Goal: Use online tool/utility: Utilize a website feature to perform a specific function

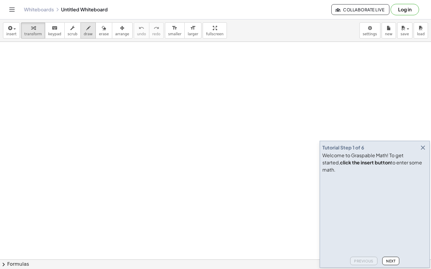
click at [86, 33] on span "draw" at bounding box center [88, 34] width 9 height 4
drag, startPoint x: 37, startPoint y: 60, endPoint x: 36, endPoint y: 74, distance: 13.5
click at [86, 29] on icon "button" at bounding box center [88, 28] width 4 height 7
drag, startPoint x: 48, startPoint y: 48, endPoint x: 47, endPoint y: 59, distance: 10.8
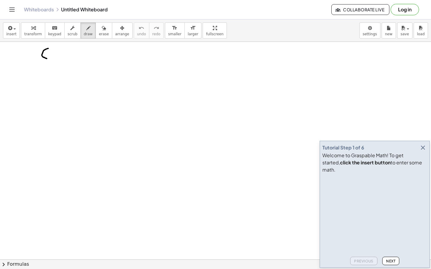
drag, startPoint x: 58, startPoint y: 52, endPoint x: 59, endPoint y: 57, distance: 4.9
drag, startPoint x: 63, startPoint y: 54, endPoint x: 69, endPoint y: 53, distance: 6.7
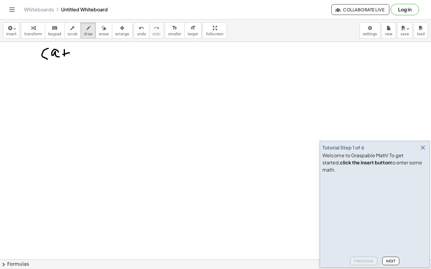
drag, startPoint x: 64, startPoint y: 50, endPoint x: 65, endPoint y: 58, distance: 8.1
drag, startPoint x: 75, startPoint y: 47, endPoint x: 75, endPoint y: 52, distance: 5.1
drag, startPoint x: 86, startPoint y: 47, endPoint x: 83, endPoint y: 63, distance: 15.8
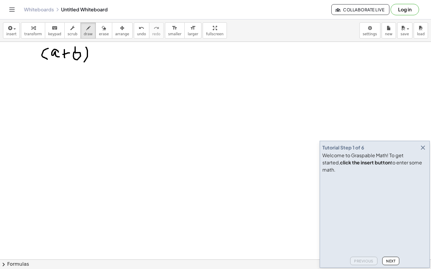
drag, startPoint x: 92, startPoint y: 47, endPoint x: 95, endPoint y: 50, distance: 4.4
drag, startPoint x: 31, startPoint y: 81, endPoint x: 39, endPoint y: 81, distance: 7.5
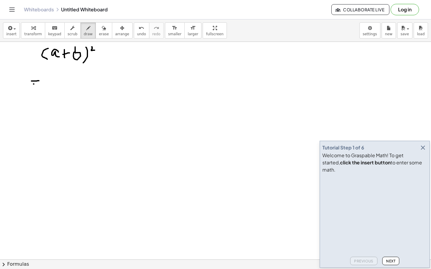
drag, startPoint x: 34, startPoint y: 84, endPoint x: 37, endPoint y: 84, distance: 3.6
drag, startPoint x: 52, startPoint y: 70, endPoint x: 55, endPoint y: 83, distance: 12.7
drag, startPoint x: 65, startPoint y: 78, endPoint x: 68, endPoint y: 81, distance: 4.9
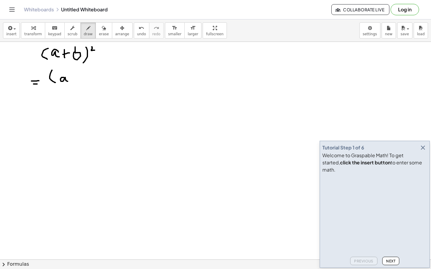
drag, startPoint x: 72, startPoint y: 77, endPoint x: 76, endPoint y: 77, distance: 4.5
drag, startPoint x: 75, startPoint y: 74, endPoint x: 75, endPoint y: 80, distance: 5.4
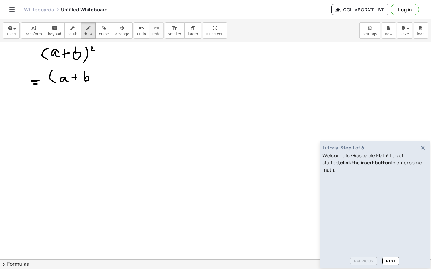
drag, startPoint x: 85, startPoint y: 71, endPoint x: 84, endPoint y: 80, distance: 8.7
drag, startPoint x: 94, startPoint y: 67, endPoint x: 92, endPoint y: 83, distance: 15.7
drag, startPoint x: 89, startPoint y: 68, endPoint x: 105, endPoint y: 67, distance: 15.3
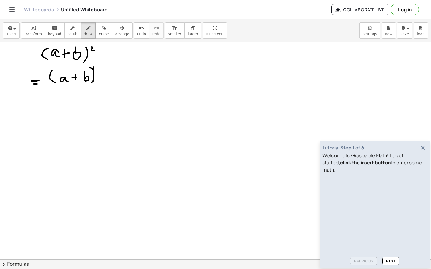
drag, startPoint x: 105, startPoint y: 67, endPoint x: 105, endPoint y: 83, distance: 15.6
drag, startPoint x: 119, startPoint y: 76, endPoint x: 123, endPoint y: 79, distance: 4.7
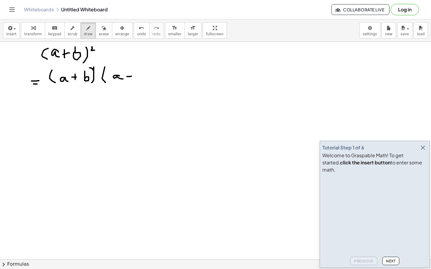
drag, startPoint x: 127, startPoint y: 77, endPoint x: 131, endPoint y: 76, distance: 4.5
drag, startPoint x: 129, startPoint y: 74, endPoint x: 129, endPoint y: 79, distance: 5.4
drag, startPoint x: 138, startPoint y: 69, endPoint x: 138, endPoint y: 81, distance: 11.7
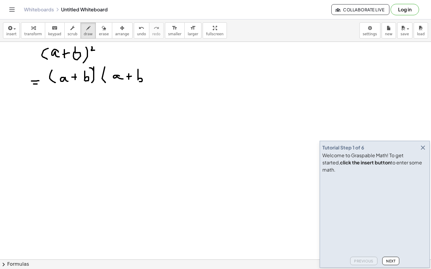
drag, startPoint x: 146, startPoint y: 68, endPoint x: 150, endPoint y: 83, distance: 15.1
click at [422, 151] on icon "button" at bounding box center [422, 147] width 7 height 7
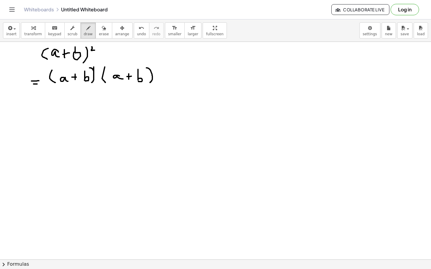
drag, startPoint x: 31, startPoint y: 102, endPoint x: 39, endPoint y: 102, distance: 7.5
drag, startPoint x: 31, startPoint y: 106, endPoint x: 38, endPoint y: 105, distance: 6.9
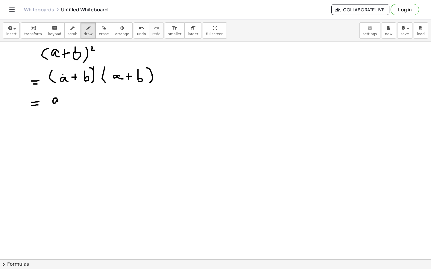
drag, startPoint x: 57, startPoint y: 100, endPoint x: 61, endPoint y: 103, distance: 5.4
drag, startPoint x: 60, startPoint y: 93, endPoint x: 63, endPoint y: 96, distance: 4.4
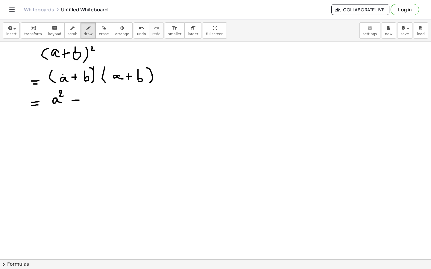
drag, startPoint x: 72, startPoint y: 101, endPoint x: 79, endPoint y: 100, distance: 6.9
drag, startPoint x: 76, startPoint y: 96, endPoint x: 76, endPoint y: 104, distance: 8.7
drag, startPoint x: 92, startPoint y: 98, endPoint x: 93, endPoint y: 104, distance: 5.7
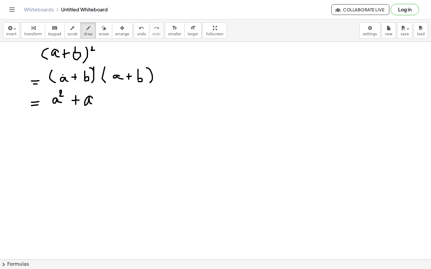
drag, startPoint x: 95, startPoint y: 90, endPoint x: 94, endPoint y: 104, distance: 13.8
drag, startPoint x: 56, startPoint y: 75, endPoint x: 68, endPoint y: 74, distance: 12.0
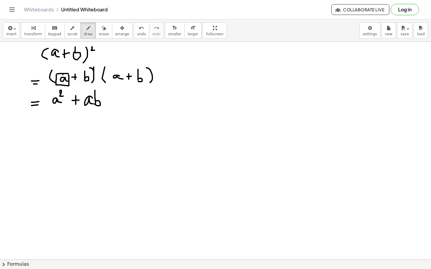
drag, startPoint x: 68, startPoint y: 74, endPoint x: 56, endPoint y: 74, distance: 12.0
drag, startPoint x: 107, startPoint y: 100, endPoint x: 114, endPoint y: 100, distance: 6.9
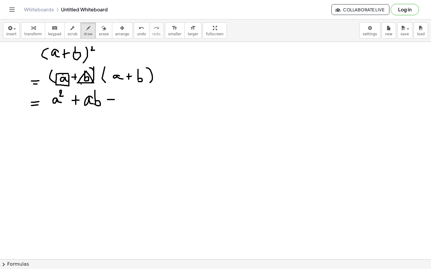
drag, startPoint x: 112, startPoint y: 96, endPoint x: 112, endPoint y: 103, distance: 6.6
drag, startPoint x: 125, startPoint y: 102, endPoint x: 128, endPoint y: 103, distance: 3.4
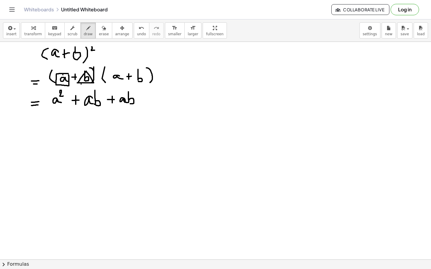
drag, startPoint x: 128, startPoint y: 92, endPoint x: 129, endPoint y: 103, distance: 11.4
drag, startPoint x: 145, startPoint y: 101, endPoint x: 152, endPoint y: 101, distance: 7.2
drag, startPoint x: 148, startPoint y: 96, endPoint x: 148, endPoint y: 105, distance: 9.3
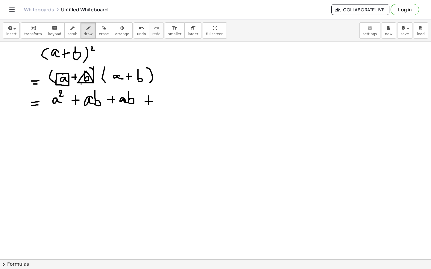
drag, startPoint x: 164, startPoint y: 90, endPoint x: 164, endPoint y: 107, distance: 16.5
drag, startPoint x: 167, startPoint y: 90, endPoint x: 172, endPoint y: 92, distance: 5.9
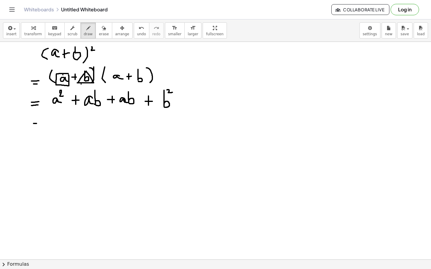
drag, startPoint x: 34, startPoint y: 124, endPoint x: 37, endPoint y: 124, distance: 3.6
drag, startPoint x: 60, startPoint y: 115, endPoint x: 64, endPoint y: 117, distance: 4.4
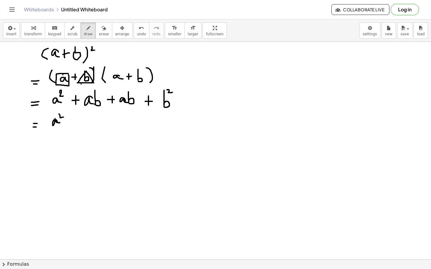
drag, startPoint x: 86, startPoint y: 110, endPoint x: 105, endPoint y: 112, distance: 18.9
drag, startPoint x: 120, startPoint y: 108, endPoint x: 141, endPoint y: 109, distance: 20.6
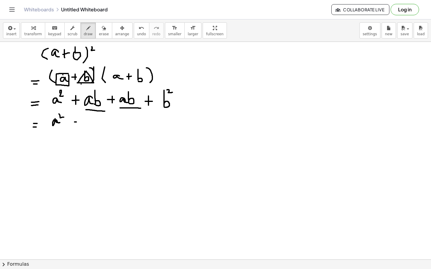
drag, startPoint x: 71, startPoint y: 122, endPoint x: 80, endPoint y: 122, distance: 9.6
drag, startPoint x: 76, startPoint y: 117, endPoint x: 76, endPoint y: 129, distance: 12.0
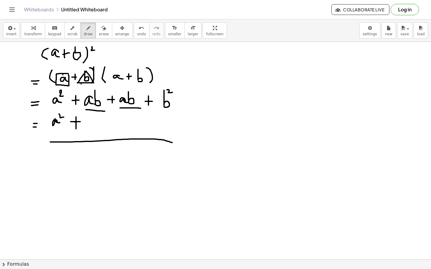
drag, startPoint x: 50, startPoint y: 142, endPoint x: 172, endPoint y: 143, distance: 121.7
drag, startPoint x: 51, startPoint y: 140, endPoint x: 63, endPoint y: 140, distance: 12.6
drag, startPoint x: 155, startPoint y: 138, endPoint x: 179, endPoint y: 139, distance: 24.9
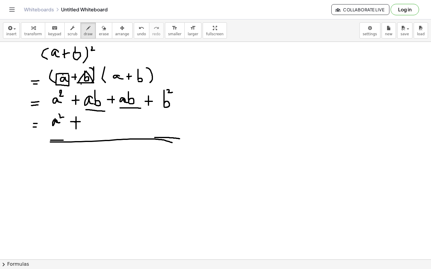
drag, startPoint x: 232, startPoint y: 74, endPoint x: 319, endPoint y: 64, distance: 88.2
